Goal: Information Seeking & Learning: Learn about a topic

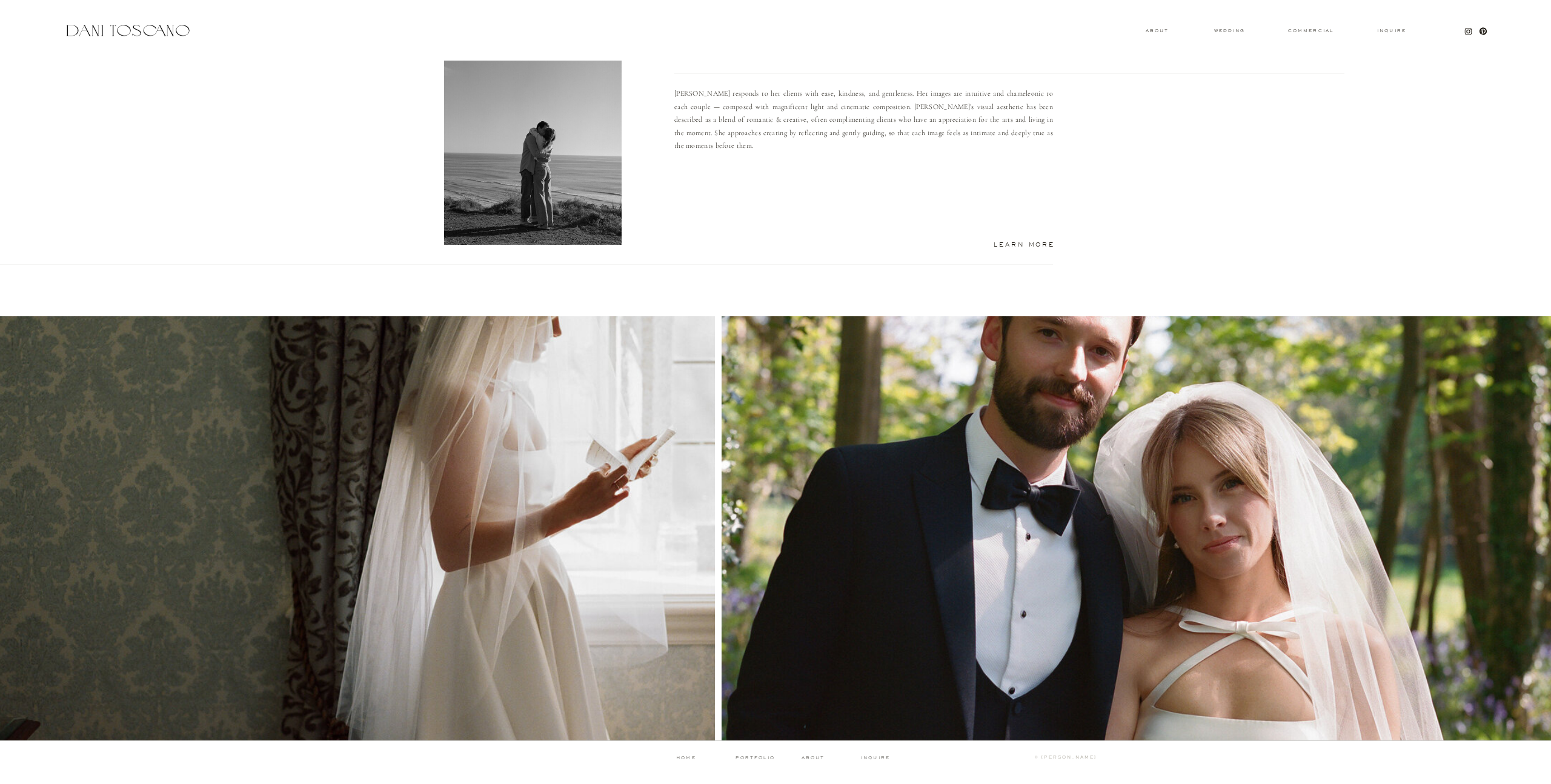
scroll to position [898, 0]
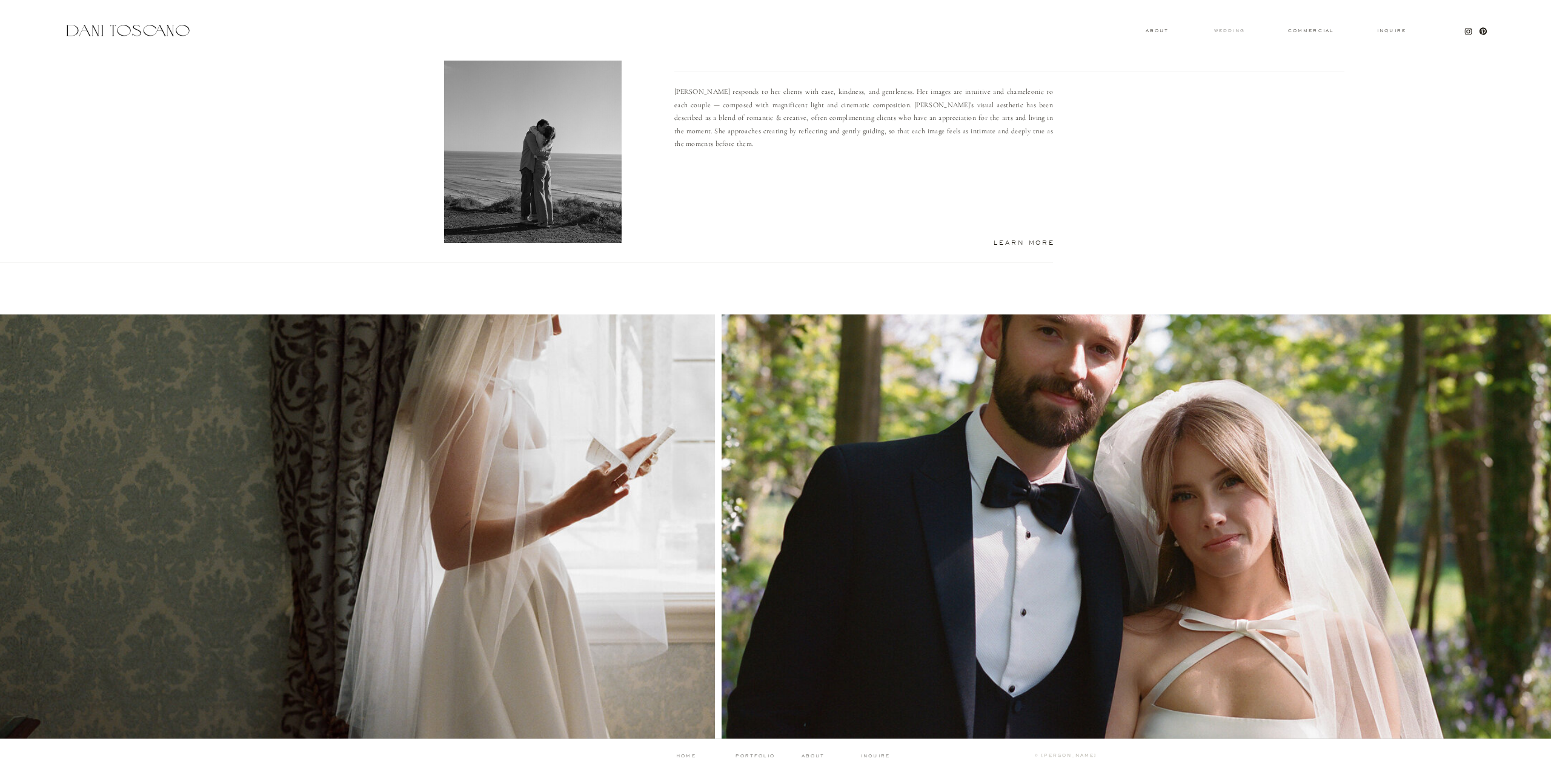
click at [1232, 29] on h3 "wedding" at bounding box center [1229, 30] width 40 height 4
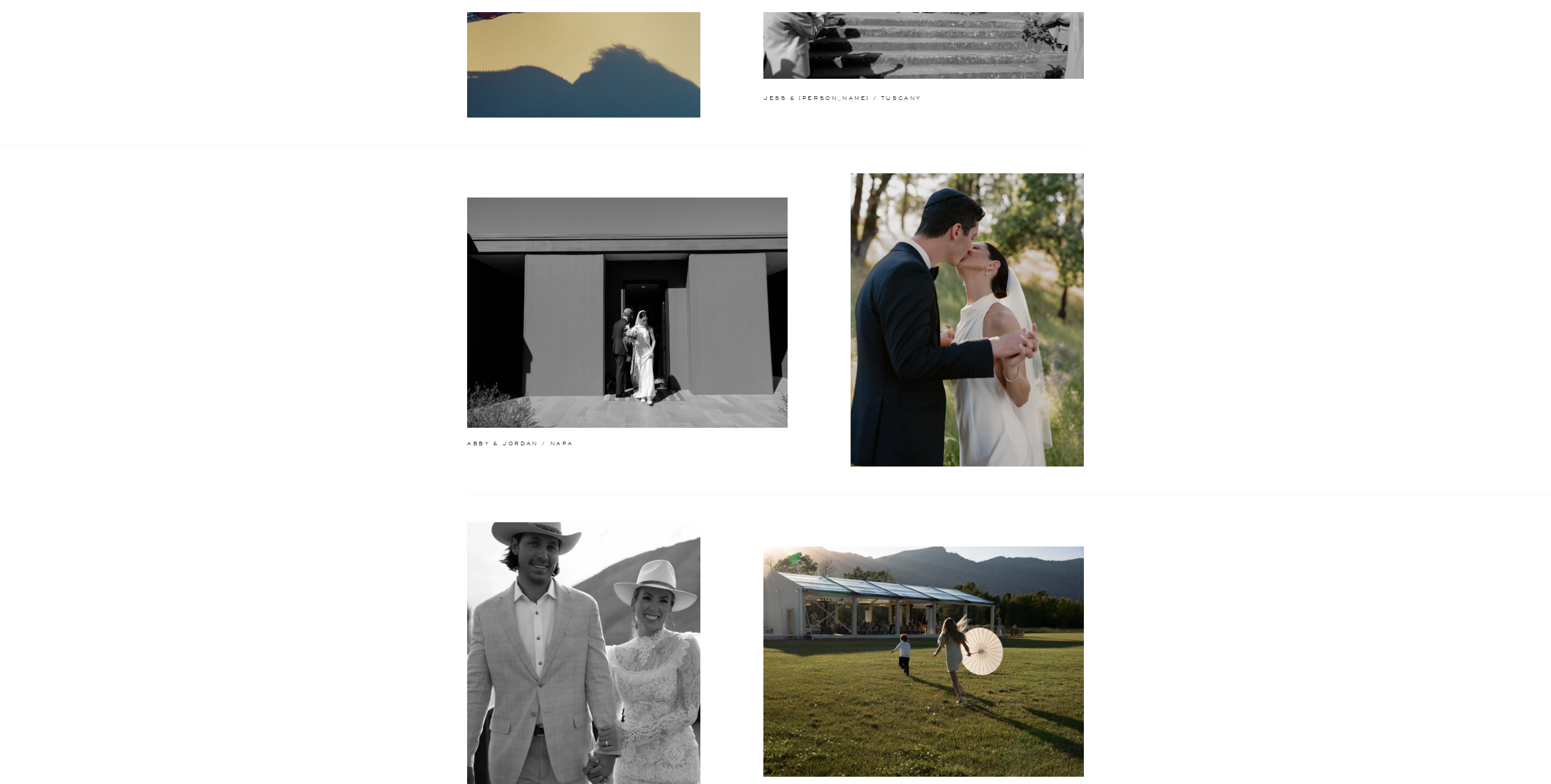
scroll to position [445, 0]
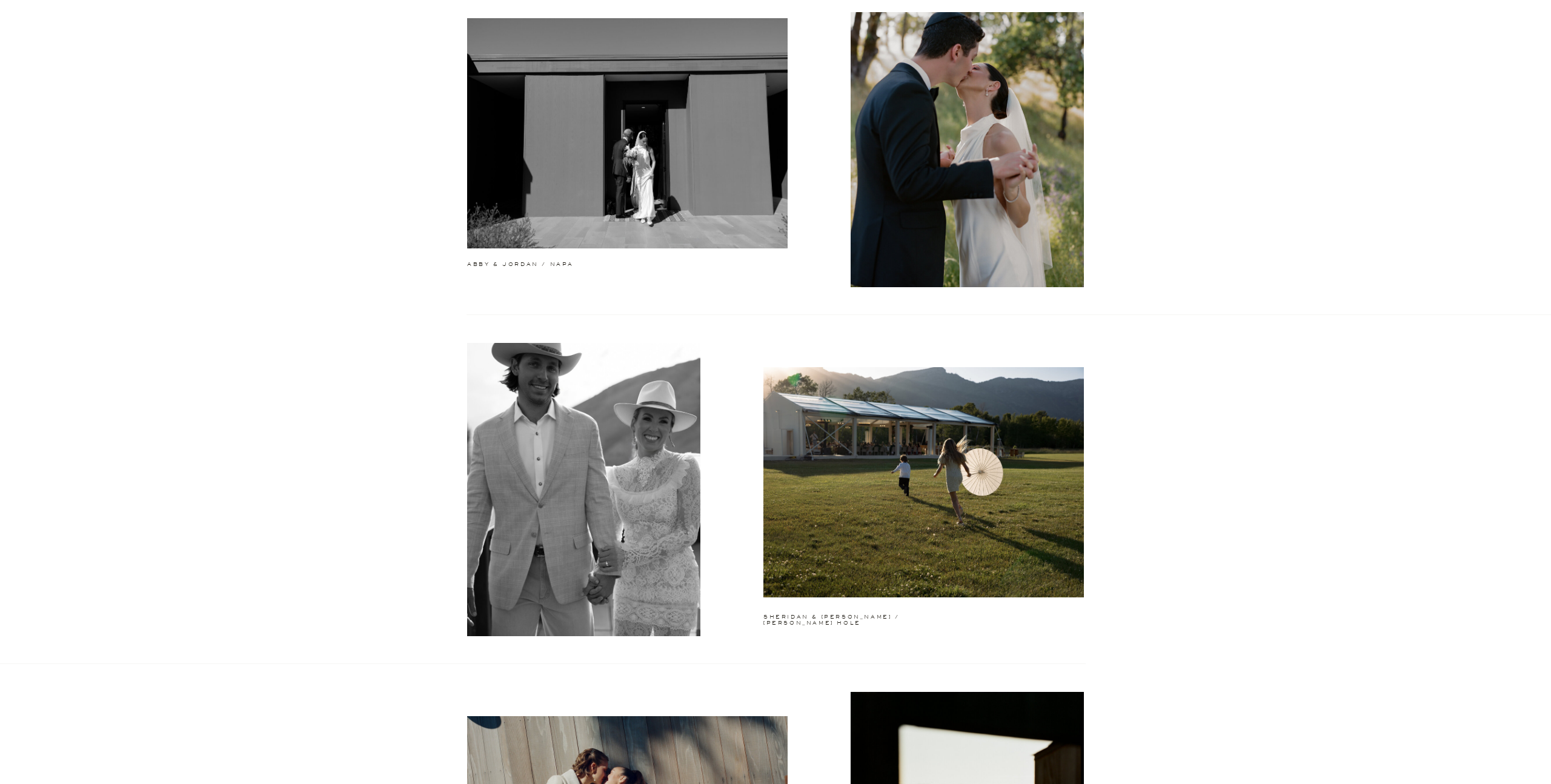
click at [799, 438] on div at bounding box center [923, 482] width 320 height 230
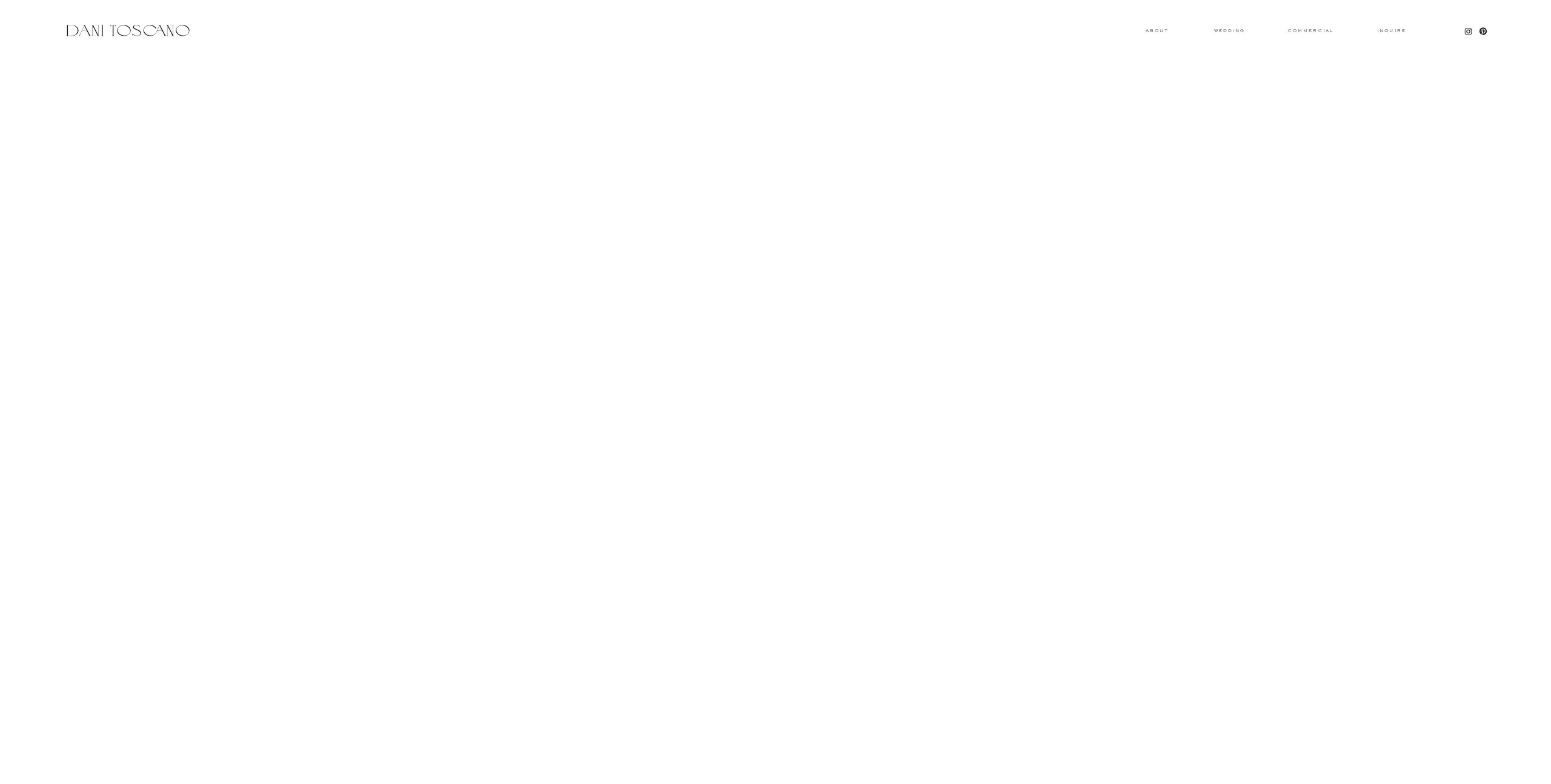
scroll to position [5491, 0]
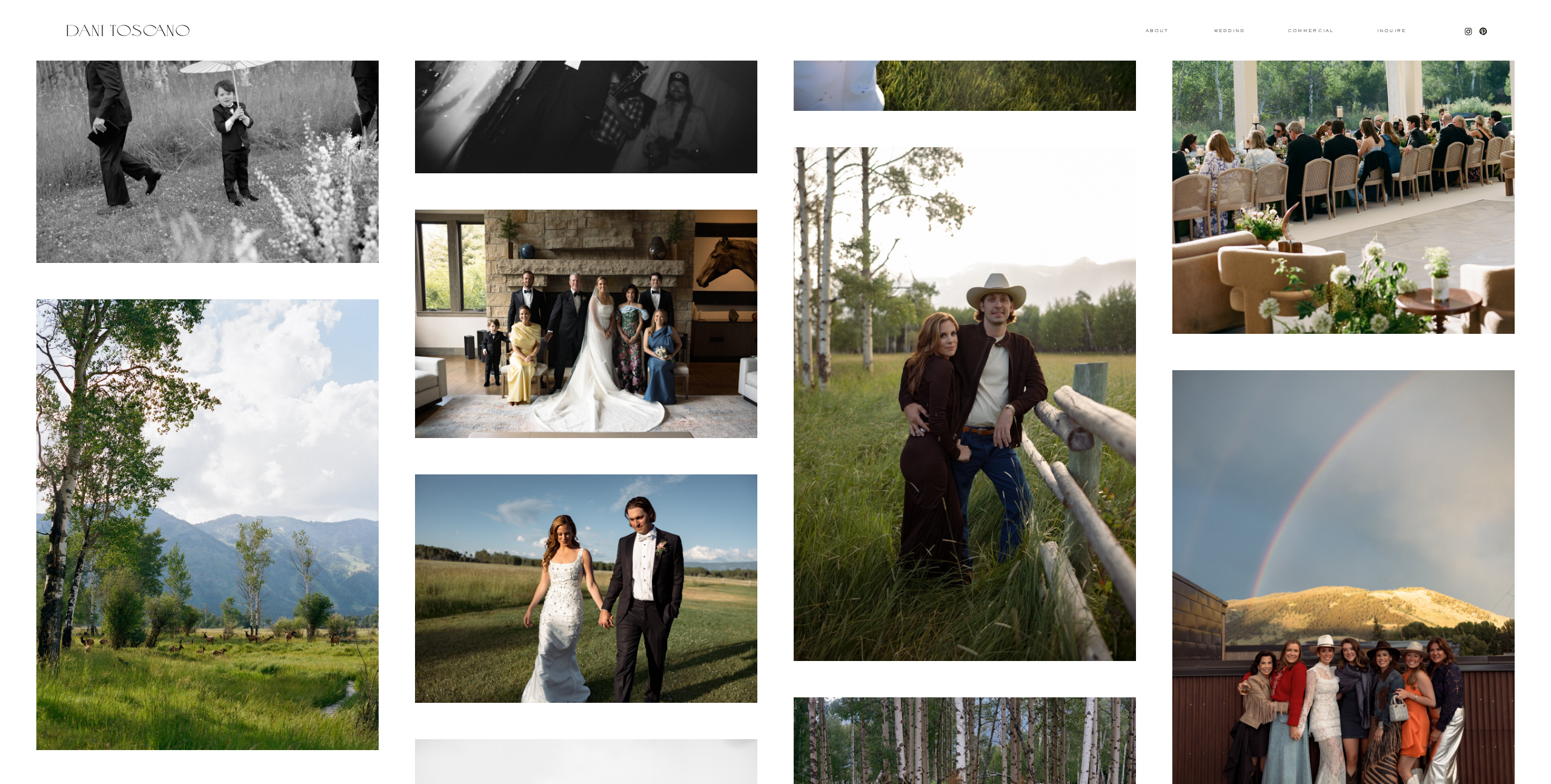
click at [962, 489] on img at bounding box center [964, 403] width 342 height 513
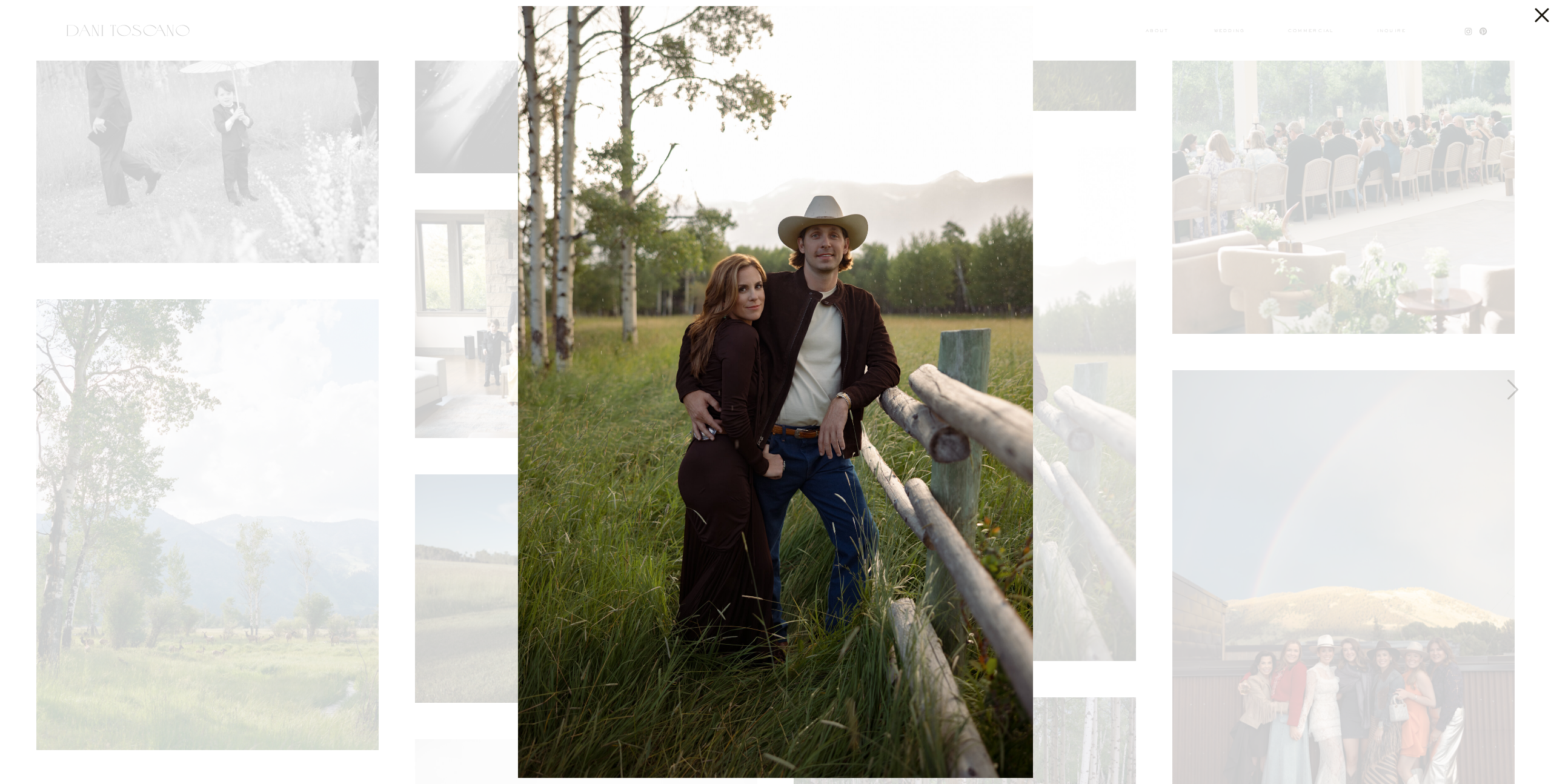
click at [1547, 17] on icon at bounding box center [1538, 12] width 24 height 24
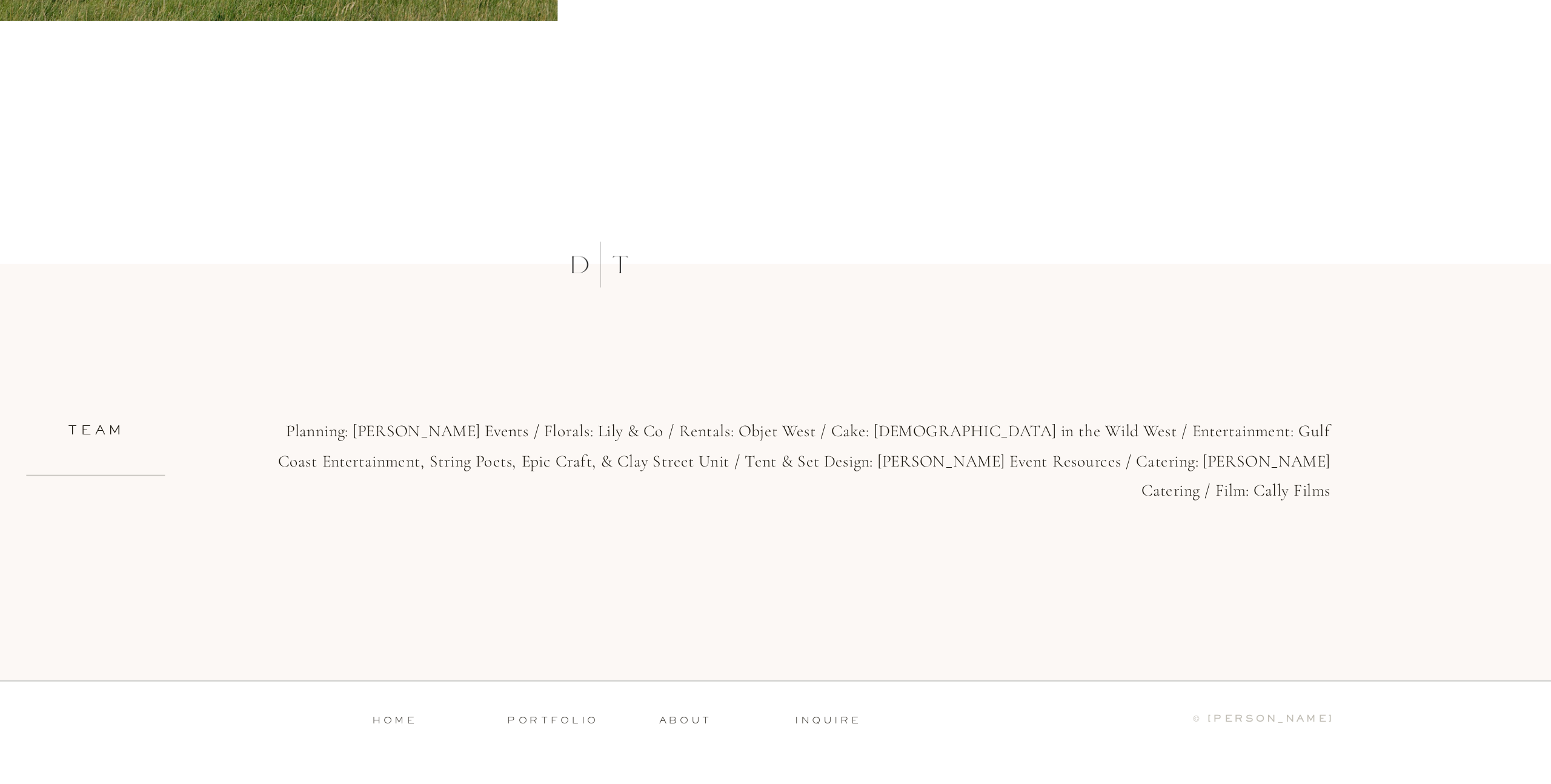
scroll to position [18783, 0]
